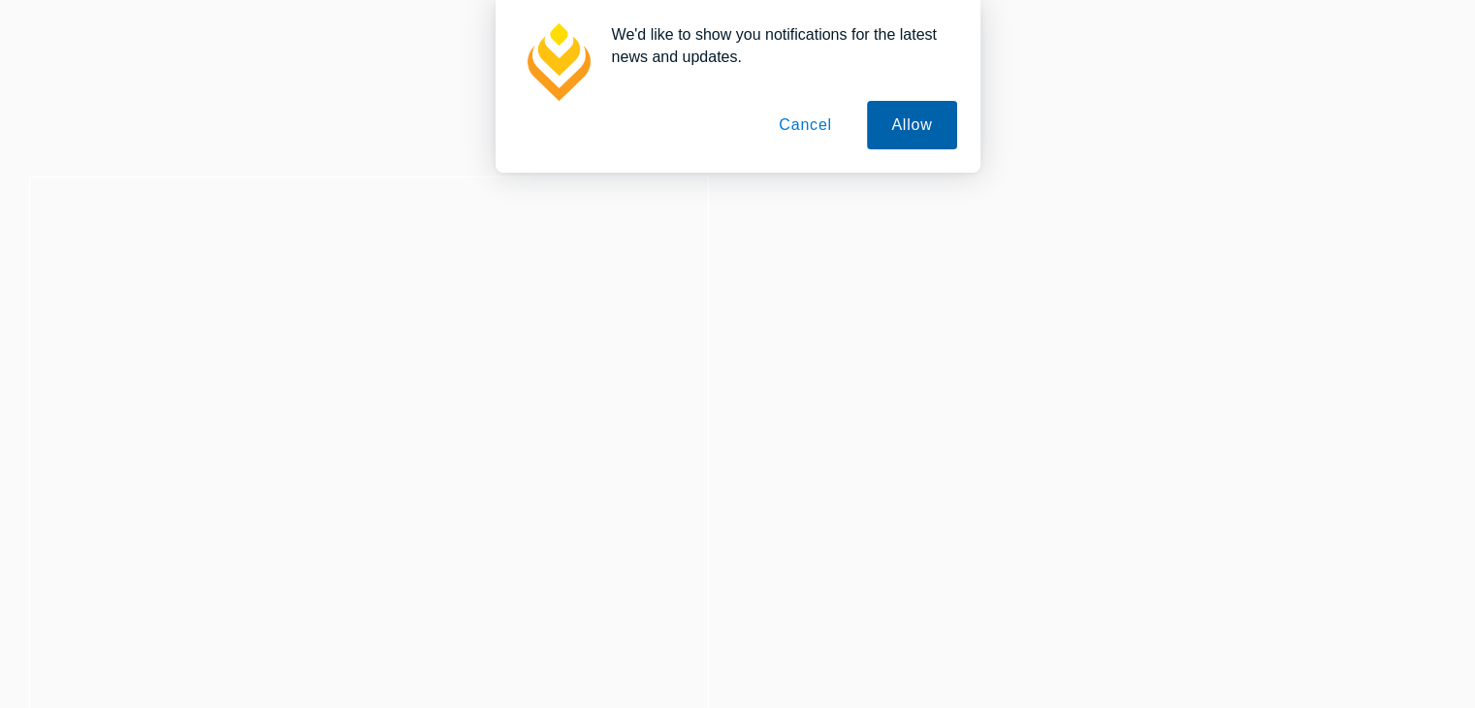
click at [946, 136] on button "Allow" at bounding box center [911, 125] width 89 height 48
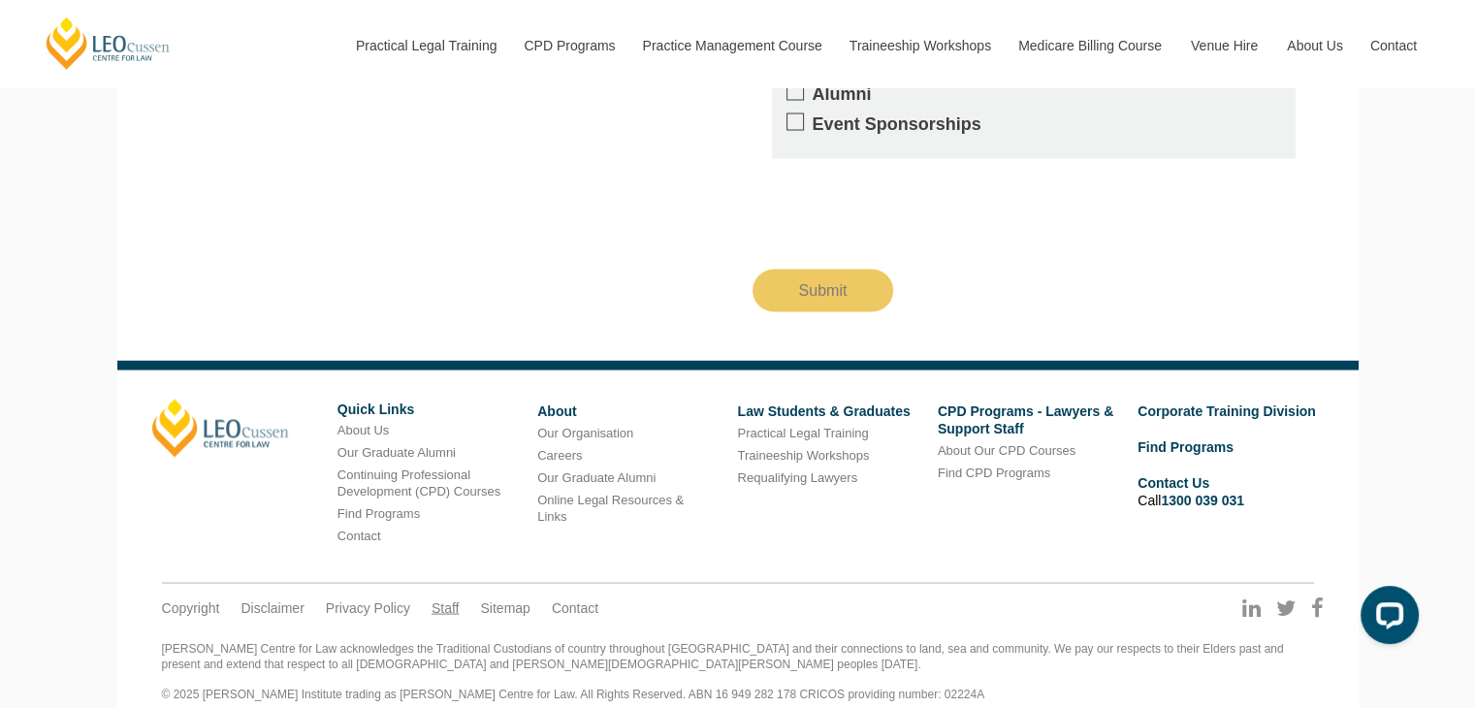
click at [454, 598] on link "Staff" at bounding box center [445, 606] width 28 height 17
